Goal: Task Accomplishment & Management: Use online tool/utility

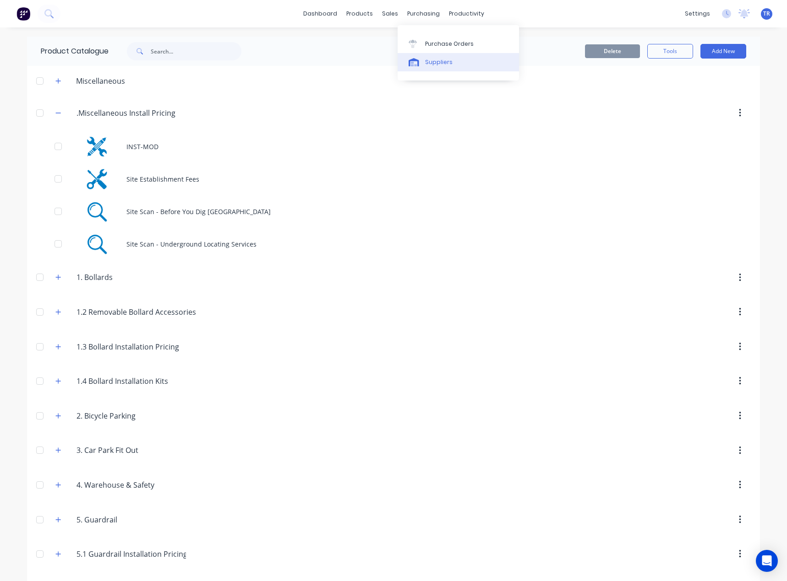
click at [419, 69] on link "Suppliers" at bounding box center [457, 62] width 121 height 18
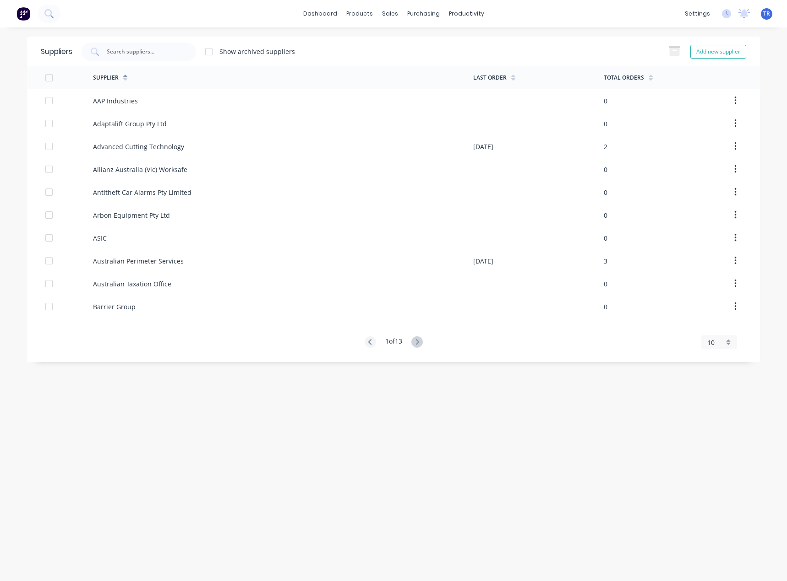
click at [142, 40] on div "Suppliers Show archived suppliers Add new supplier" at bounding box center [393, 52] width 732 height 30
click at [142, 44] on div at bounding box center [138, 52] width 114 height 18
click at [414, 60] on div "Customers" at bounding box center [421, 62] width 33 height 8
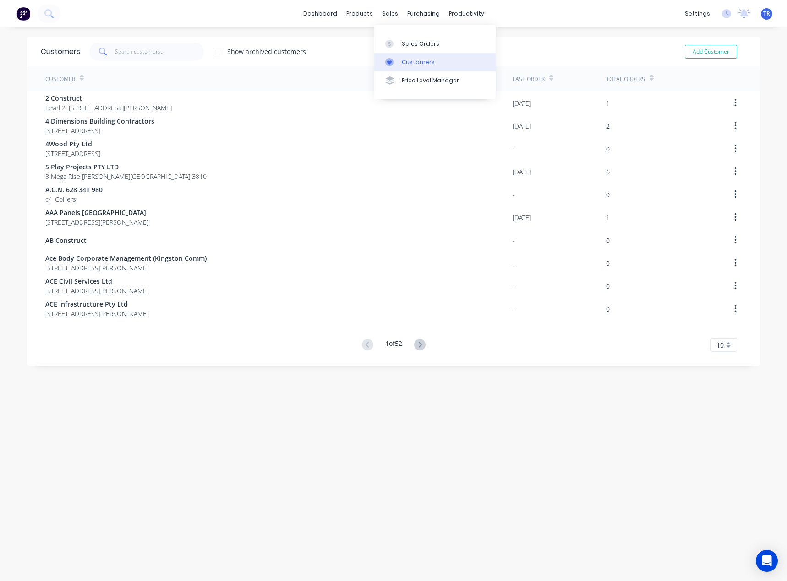
click at [388, 61] on icon at bounding box center [389, 62] width 5 height 4
click at [315, 13] on link "dashboard" at bounding box center [319, 14] width 43 height 14
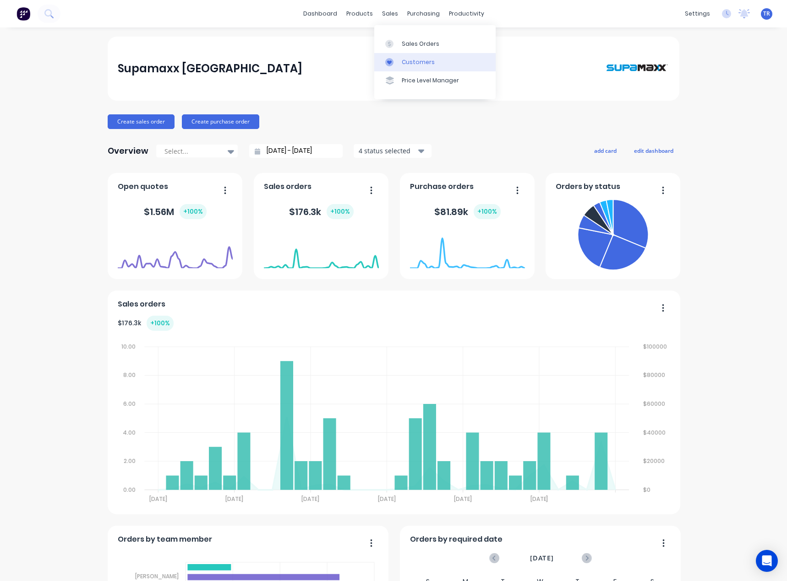
click at [409, 64] on div "Customers" at bounding box center [418, 62] width 33 height 8
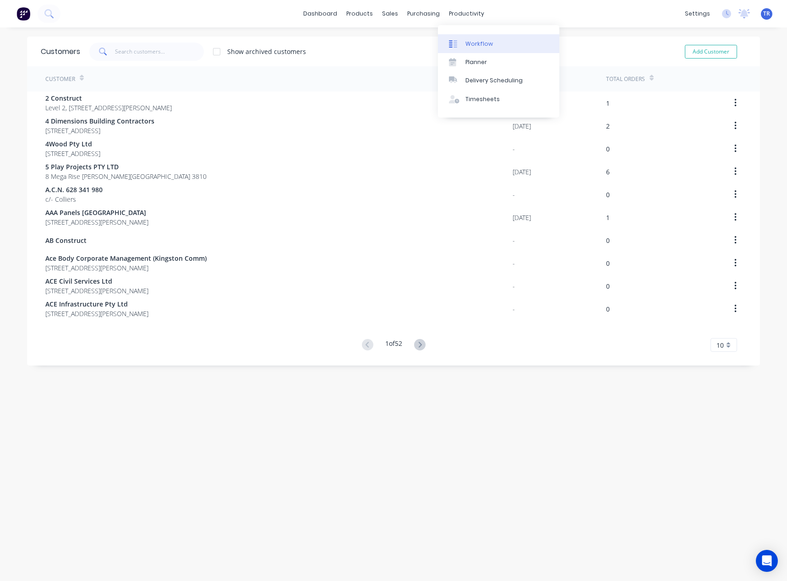
click at [482, 42] on div "Workflow" at bounding box center [478, 44] width 27 height 8
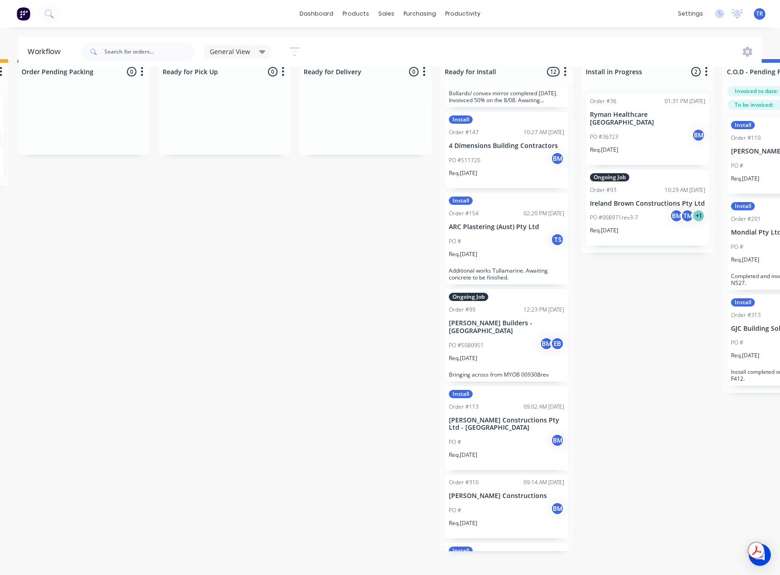
scroll to position [275, 0]
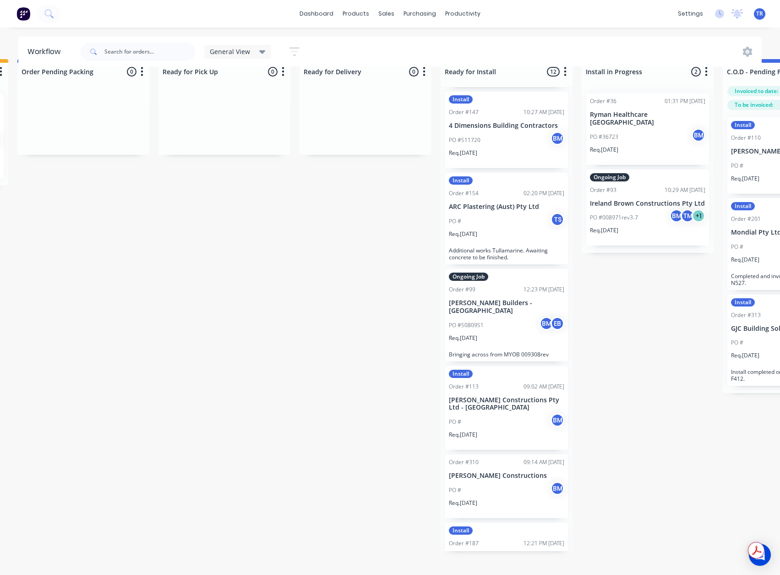
click at [491, 285] on div "Order #99 12:23 PM [DATE]" at bounding box center [506, 289] width 115 height 8
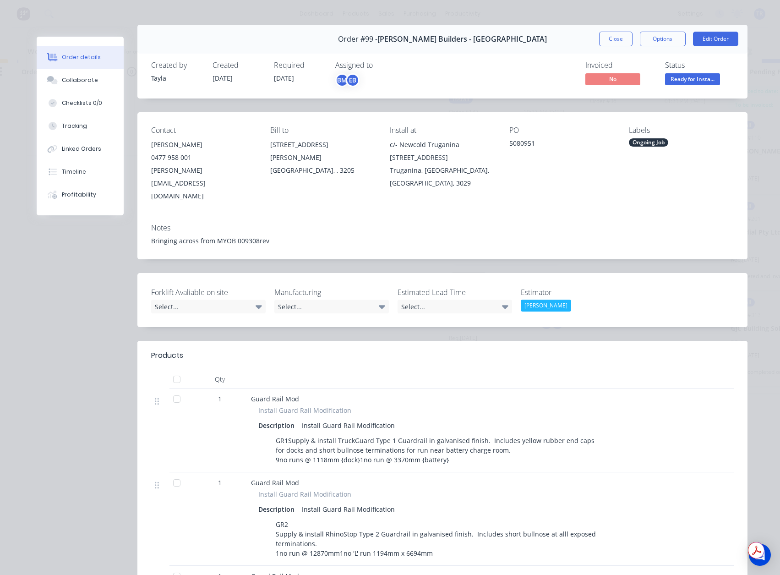
scroll to position [0, 0]
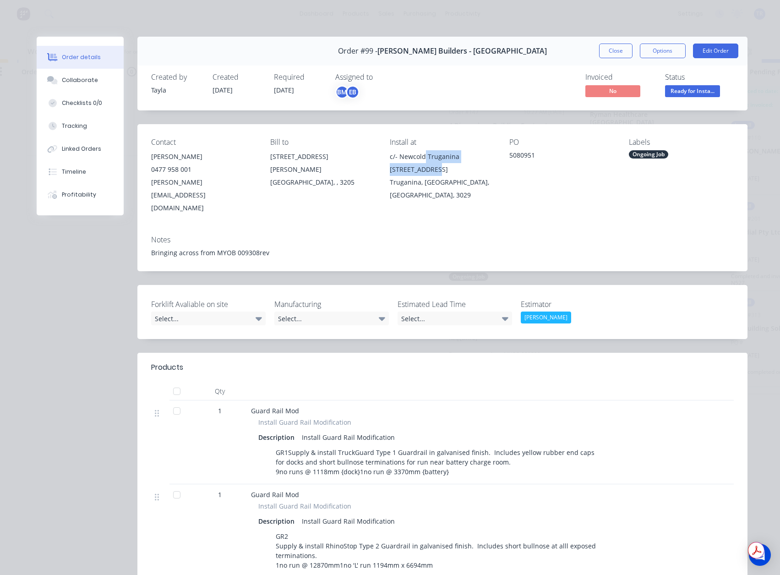
drag, startPoint x: 450, startPoint y: 154, endPoint x: 470, endPoint y: 163, distance: 22.4
click at [470, 163] on div "c/- Newcold Truganina [STREET_ADDRESS]" at bounding box center [442, 163] width 105 height 26
click at [483, 158] on div "c/- Newcold Truganina [STREET_ADDRESS]" at bounding box center [442, 163] width 105 height 26
click at [486, 156] on div "c/- Newcold Truganina [STREET_ADDRESS]" at bounding box center [442, 163] width 105 height 26
drag, startPoint x: 482, startPoint y: 154, endPoint x: 496, endPoint y: 165, distance: 17.7
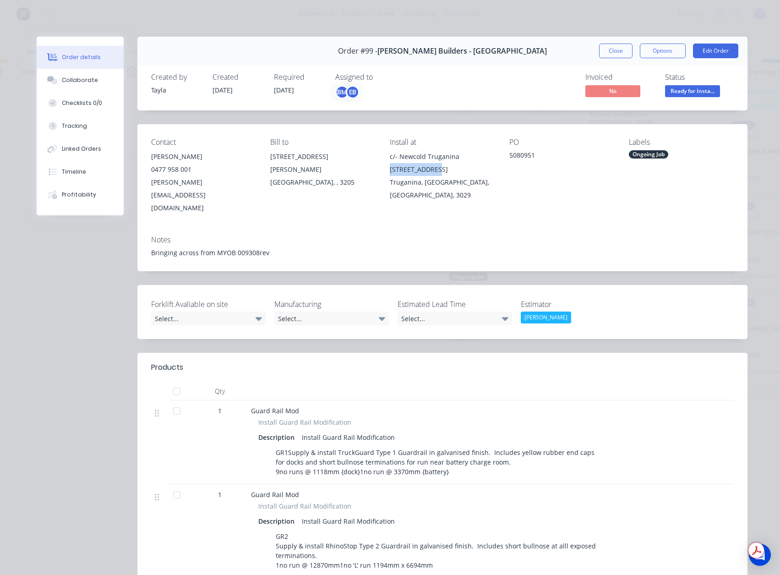
click at [494, 165] on div "c/- Newcold Truganina [STREET_ADDRESS]" at bounding box center [442, 163] width 105 height 26
copy div "[STREET_ADDRESS]"
drag, startPoint x: 186, startPoint y: 166, endPoint x: 141, endPoint y: 168, distance: 44.9
click at [141, 168] on div "Contact [PERSON_NAME] 0477 958 001 [PERSON_NAME][EMAIL_ADDRESS][DOMAIN_NAME] Bi…" at bounding box center [442, 176] width 610 height 104
